Goal: Task Accomplishment & Management: Manage account settings

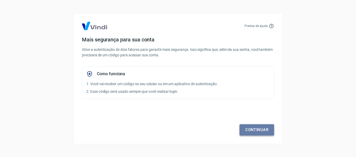
click at [254, 132] on link "Continuar" at bounding box center [257, 129] width 35 height 11
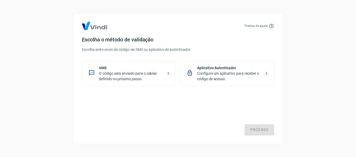
click at [163, 75] on div "SMS O código será enviado para o celular definido no próximo passo." at bounding box center [129, 73] width 94 height 25
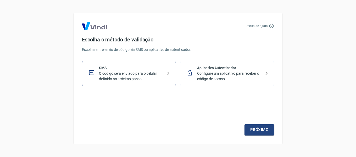
click at [259, 136] on div "Precisa de ajuda Escolha o método de validação Escolha entre envio de código vi…" at bounding box center [178, 78] width 210 height 131
click at [256, 128] on link "Próximo" at bounding box center [260, 129] width 30 height 11
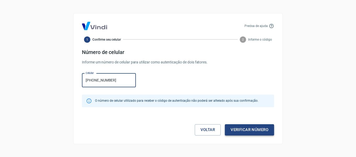
type input "[PHONE_NUMBER]"
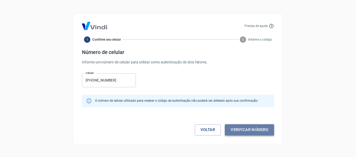
click at [253, 129] on button "Verificar número" at bounding box center [249, 129] width 49 height 11
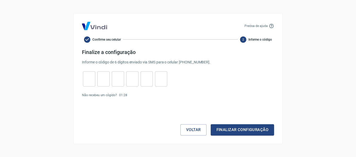
click at [88, 79] on input "tel" at bounding box center [89, 78] width 12 height 11
type input "7"
type input "6"
type input "7"
type input "6"
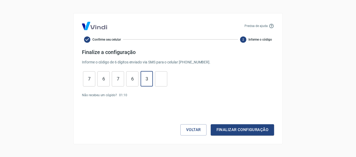
type input "3"
type input "7"
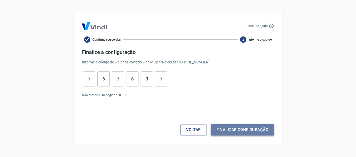
click at [228, 128] on button "Finalizar configuração" at bounding box center [242, 129] width 63 height 11
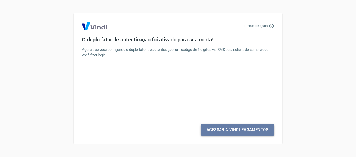
click at [230, 129] on link "Acessar a Vindi Pagamentos" at bounding box center [237, 129] width 73 height 11
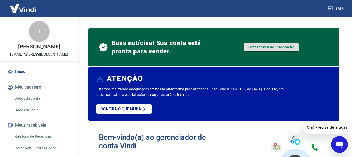
click at [256, 48] on link "Obter token de integração" at bounding box center [272, 47] width 55 height 8
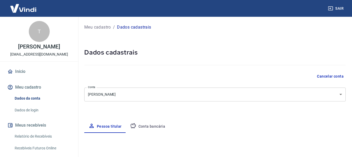
select select "SP"
select select "business"
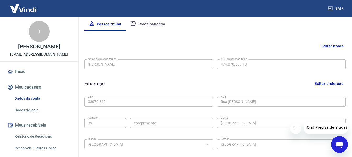
scroll to position [100, 0]
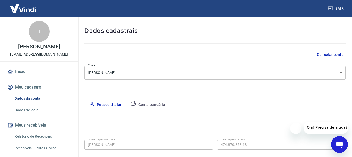
click at [156, 104] on button "Conta bancária" at bounding box center [148, 105] width 44 height 13
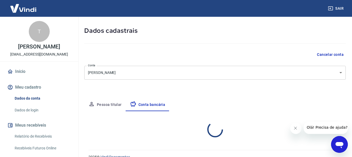
select select "1"
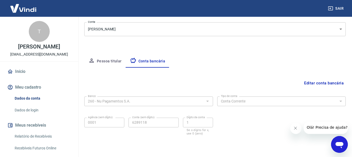
scroll to position [56, 0]
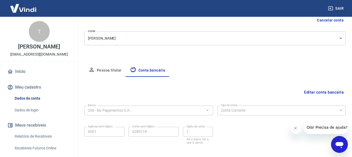
click at [294, 125] on button "Fechar mensagem da empresa" at bounding box center [296, 128] width 10 height 10
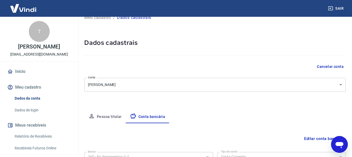
scroll to position [0, 0]
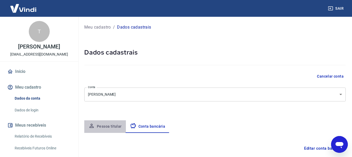
click at [101, 125] on button "Pessoa titular" at bounding box center [105, 126] width 42 height 13
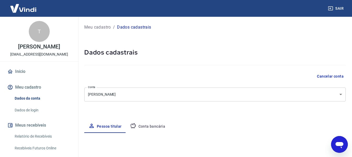
select select "SP"
select select "business"
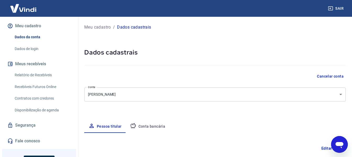
scroll to position [52, 0]
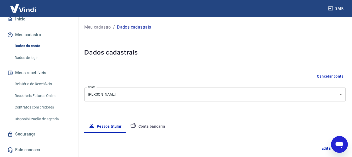
drag, startPoint x: 28, startPoint y: 82, endPoint x: 38, endPoint y: 99, distance: 19.5
click at [28, 82] on link "Relatório de Recebíveis" at bounding box center [42, 84] width 59 height 11
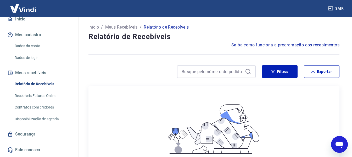
click at [40, 99] on link "Recebíveis Futuros Online" at bounding box center [42, 95] width 59 height 11
